Goal: Task Accomplishment & Management: Manage account settings

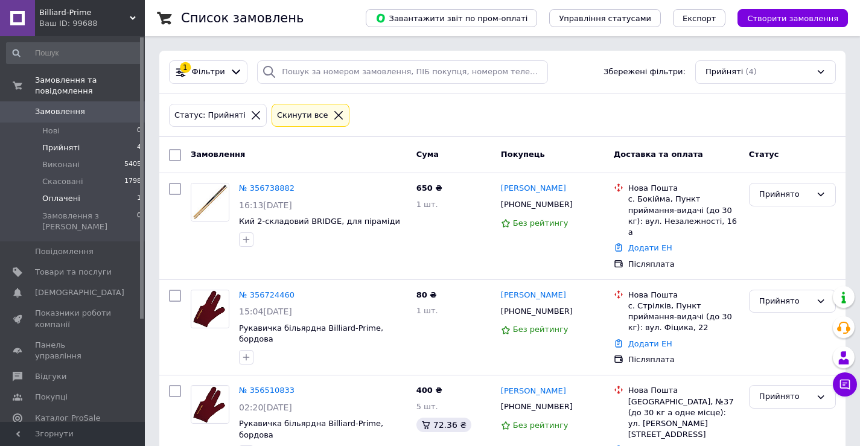
click at [75, 193] on span "Оплачені" at bounding box center [61, 198] width 38 height 11
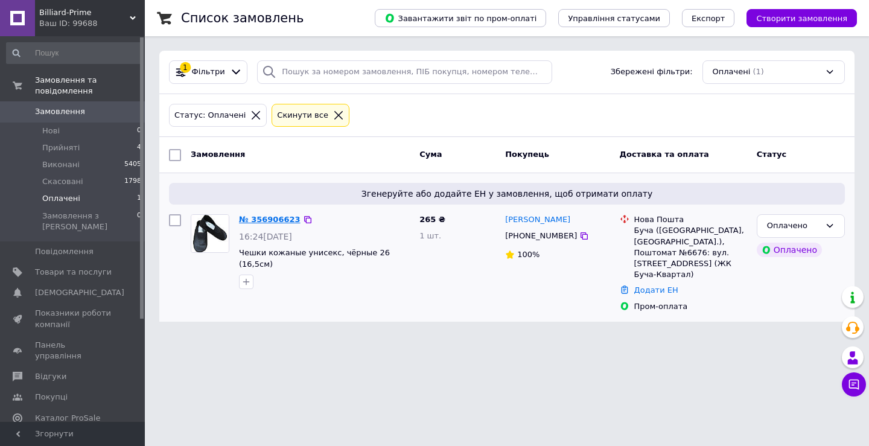
click at [270, 218] on link "№ 356906623" at bounding box center [270, 219] width 62 height 9
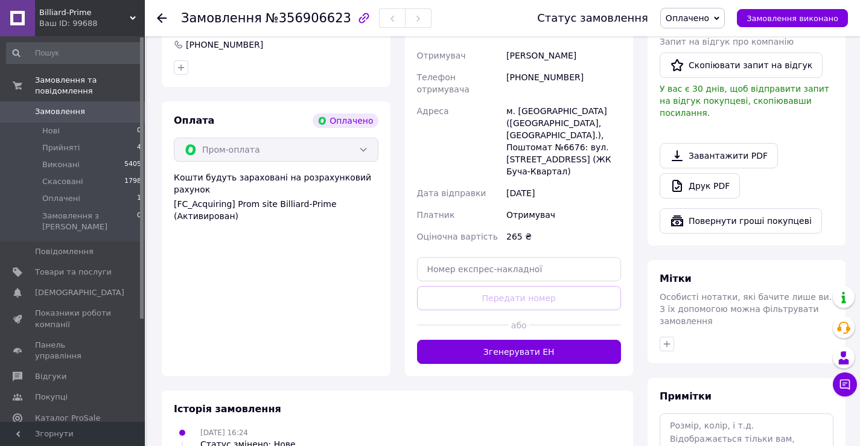
scroll to position [363, 0]
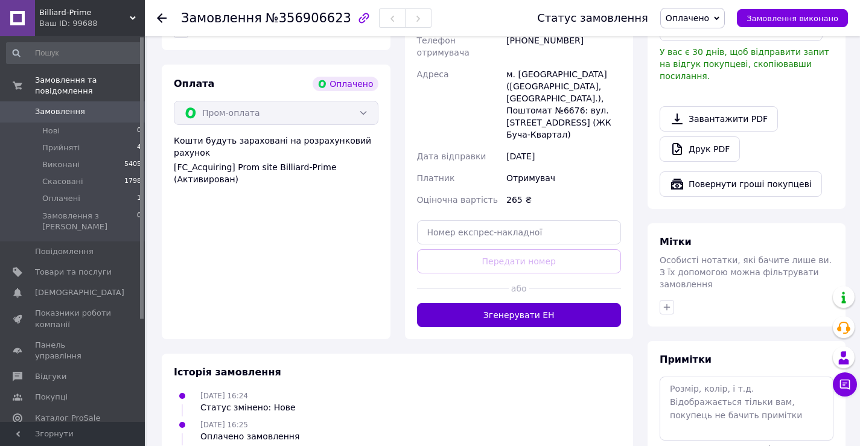
click at [525, 303] on button "Згенерувати ЕН" at bounding box center [519, 315] width 205 height 24
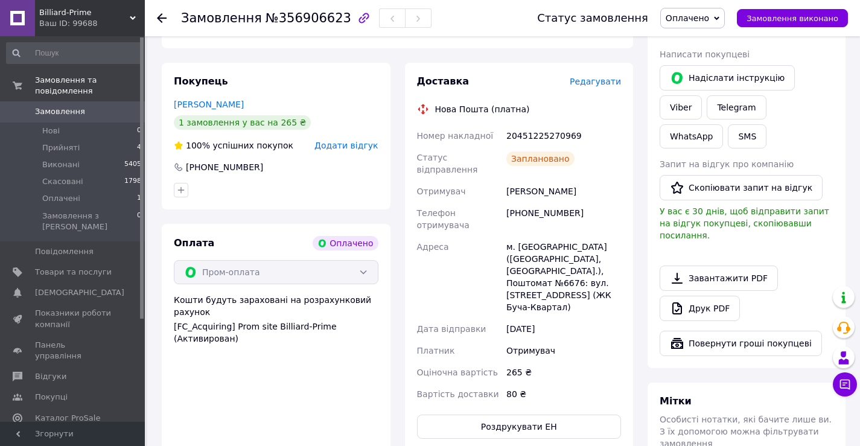
scroll to position [182, 0]
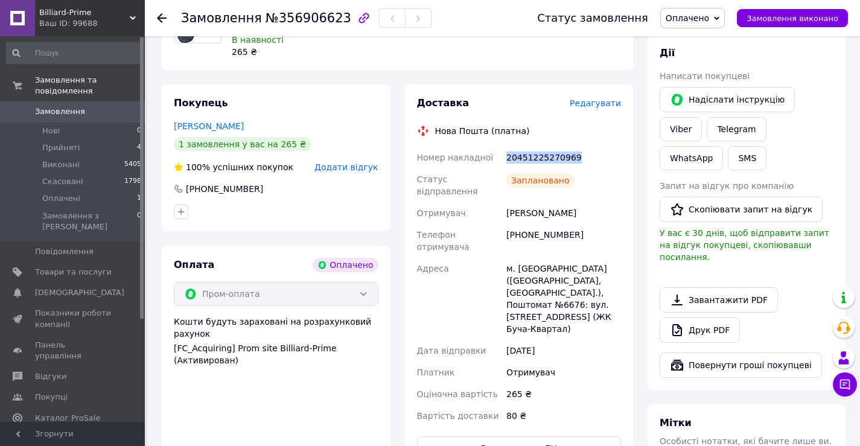
copy div "Номер накладної 20451225270969"
drag, startPoint x: 501, startPoint y: 153, endPoint x: 586, endPoint y: 152, distance: 85.1
click at [586, 152] on div "Номер накладної 20451225270969 Статус відправлення Заплановано Отримувач Куліко…" at bounding box center [519, 287] width 209 height 280
click at [792, 19] on span "Замовлення виконано" at bounding box center [792, 18] width 92 height 9
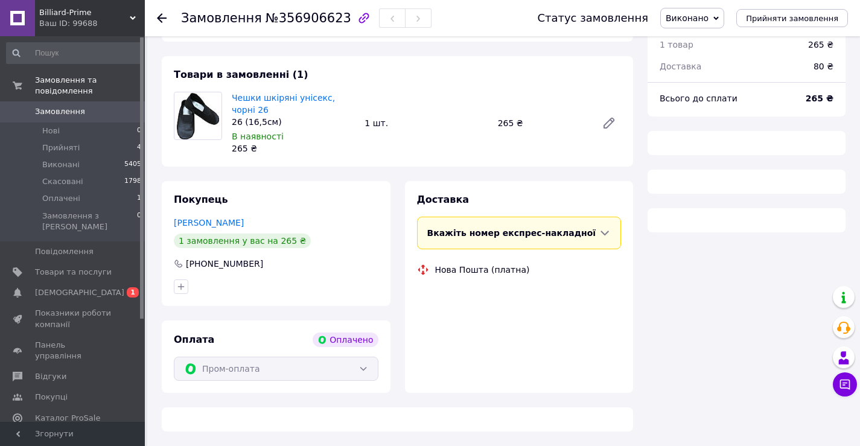
scroll to position [106, 0]
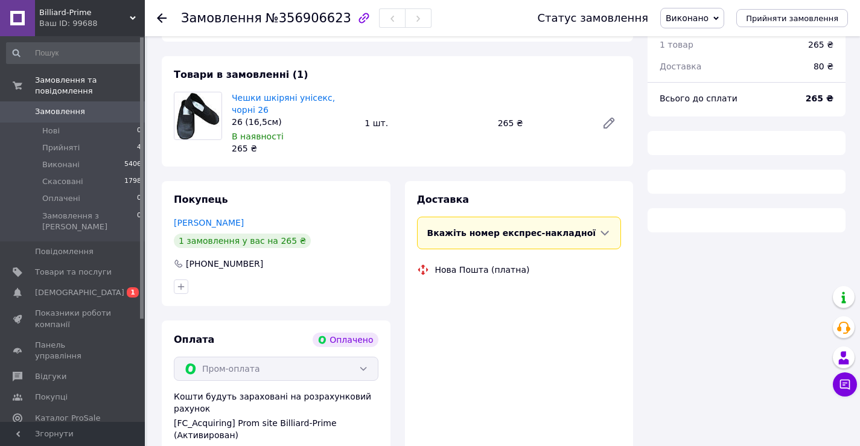
scroll to position [106, 0]
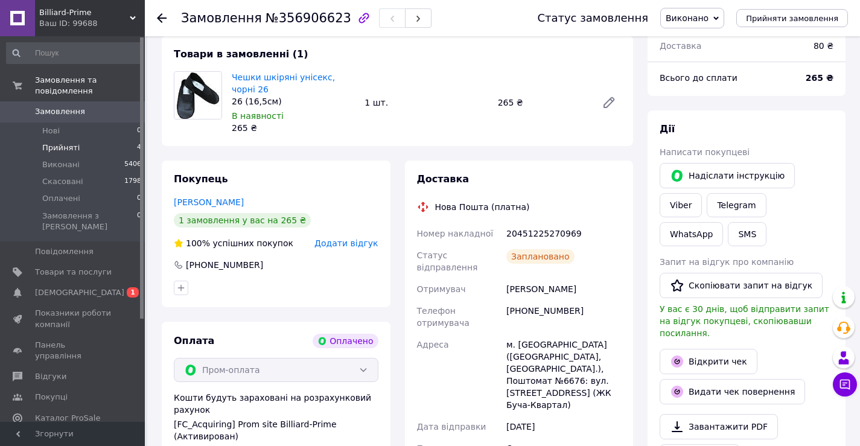
click at [85, 139] on li "Прийняті 4" at bounding box center [74, 147] width 148 height 17
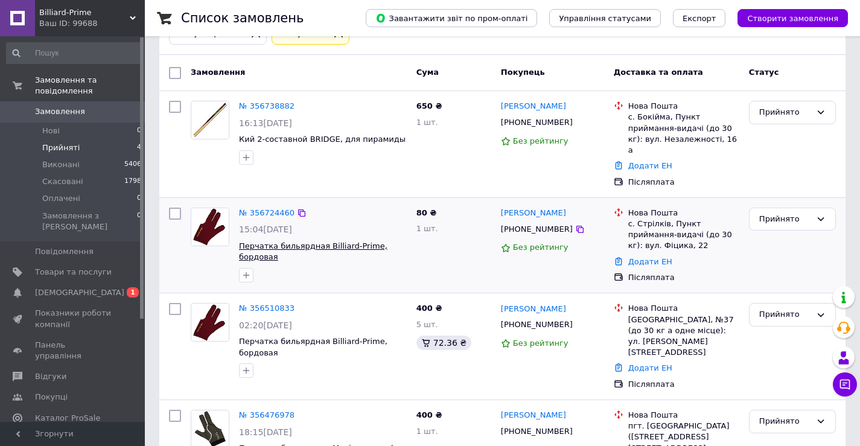
scroll to position [63, 0]
